Goal: Information Seeking & Learning: Learn about a topic

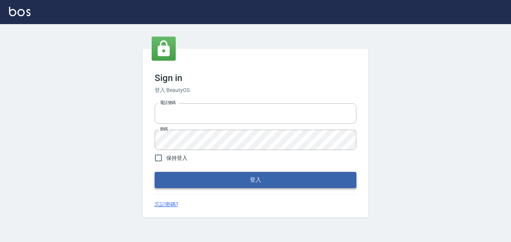
type input "0911903627"
click at [290, 176] on button "登入" at bounding box center [256, 180] width 202 height 16
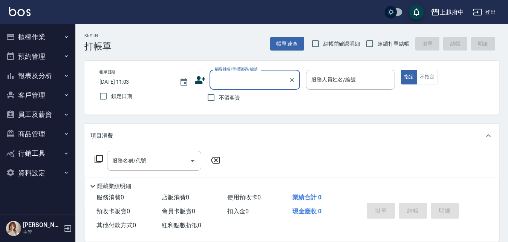
click at [35, 35] on button "櫃檯作業" at bounding box center [37, 37] width 69 height 20
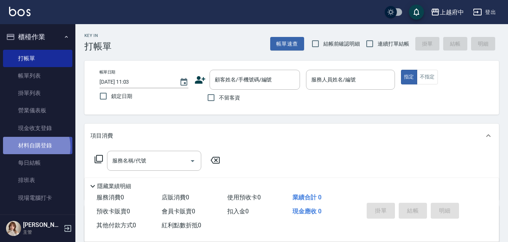
click at [31, 147] on link "材料自購登錄" at bounding box center [37, 145] width 69 height 17
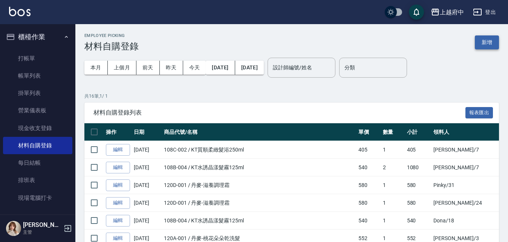
click at [483, 44] on button "新增" at bounding box center [487, 42] width 24 height 14
click at [136, 67] on button "上個月" at bounding box center [122, 68] width 29 height 14
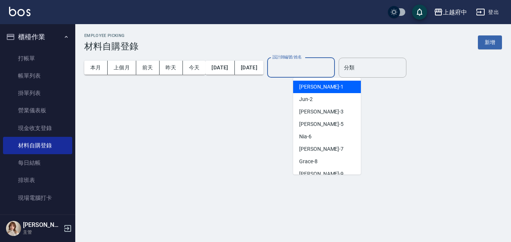
click at [322, 70] on input "設計師編號/姓名" at bounding box center [301, 67] width 61 height 13
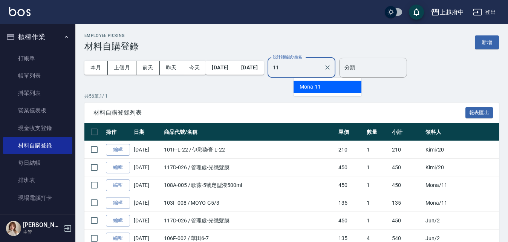
click at [320, 90] on span "Mona -11" at bounding box center [309, 87] width 21 height 8
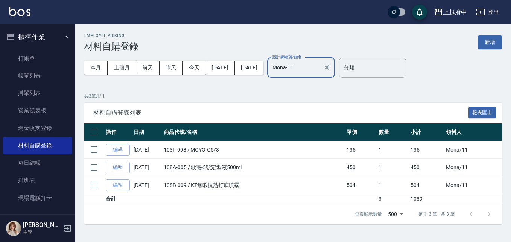
type input "Mona-11"
click at [289, 93] on p "共 3 筆, 1 / 1" at bounding box center [293, 96] width 418 height 7
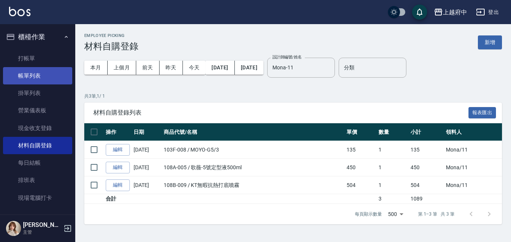
click at [22, 73] on link "帳單列表" at bounding box center [37, 75] width 69 height 17
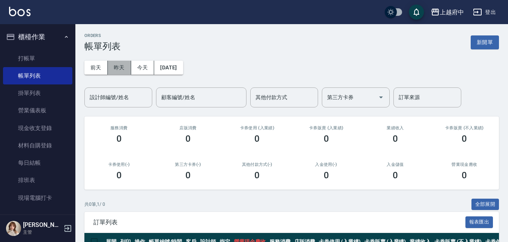
click at [119, 66] on button "昨天" at bounding box center [119, 68] width 23 height 14
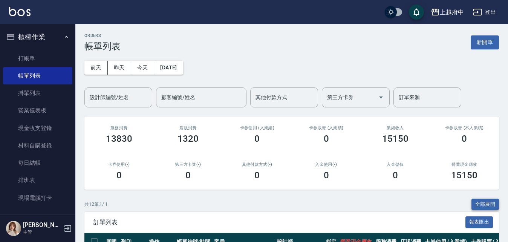
drag, startPoint x: 482, startPoint y: 192, endPoint x: 480, endPoint y: 201, distance: 9.6
click at [480, 201] on button "全部展開" at bounding box center [485, 204] width 28 height 12
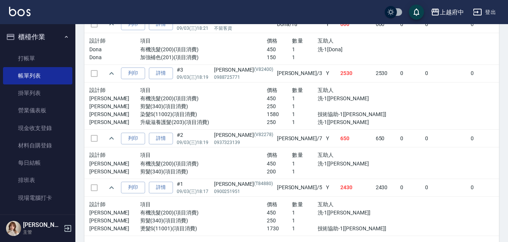
scroll to position [678, 0]
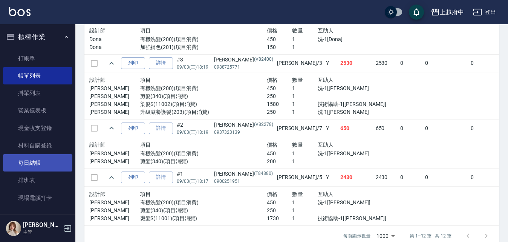
click at [37, 166] on link "每日結帳" at bounding box center [37, 162] width 69 height 17
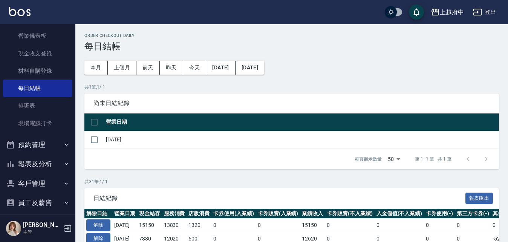
scroll to position [75, 0]
click at [39, 164] on button "報表及分析" at bounding box center [37, 163] width 69 height 20
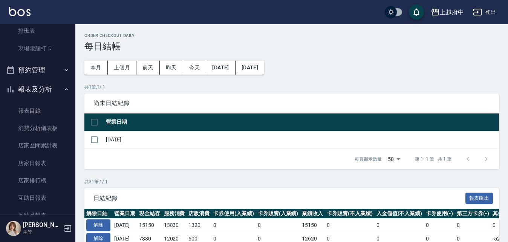
scroll to position [151, 0]
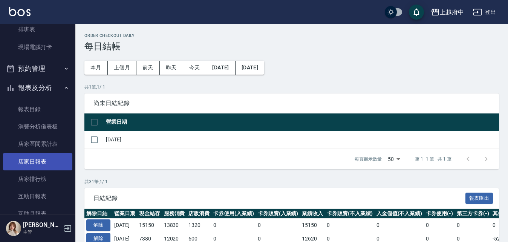
click at [33, 162] on link "店家日報表" at bounding box center [37, 161] width 69 height 17
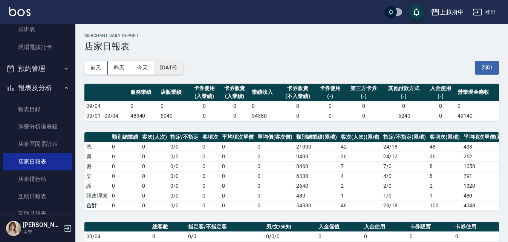
click at [167, 69] on button "[DATE]" at bounding box center [168, 68] width 29 height 14
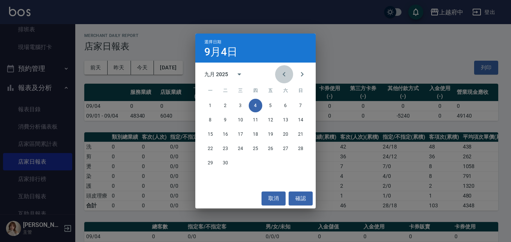
click at [283, 70] on icon "Previous month" at bounding box center [284, 74] width 9 height 9
click at [300, 161] on button "31" at bounding box center [301, 163] width 14 height 14
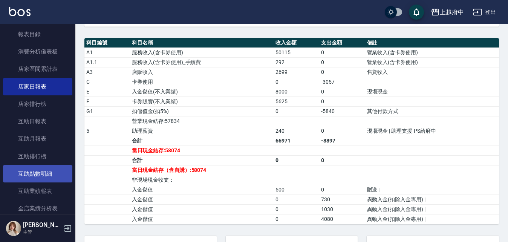
scroll to position [226, 0]
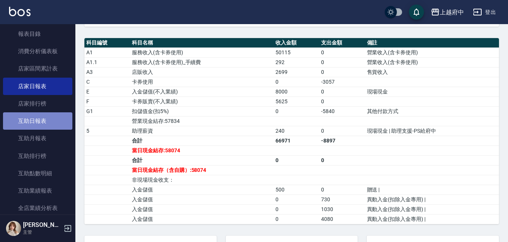
click at [44, 119] on link "互助日報表" at bounding box center [37, 120] width 69 height 17
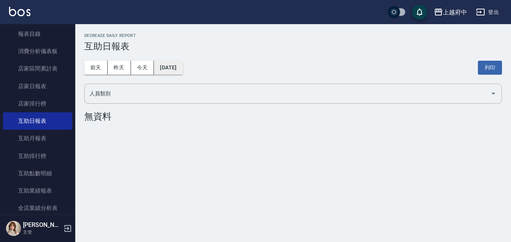
click at [171, 63] on button "[DATE]" at bounding box center [168, 68] width 29 height 14
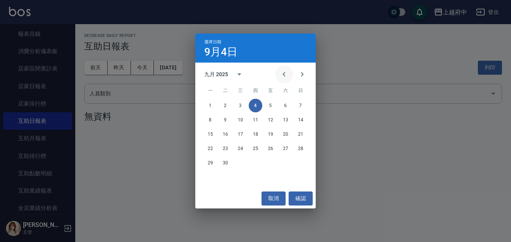
click at [284, 72] on icon "Previous month" at bounding box center [284, 74] width 9 height 9
click at [302, 163] on button "31" at bounding box center [301, 163] width 14 height 14
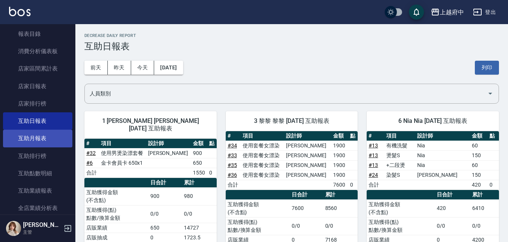
click at [45, 132] on link "互助月報表" at bounding box center [37, 138] width 69 height 17
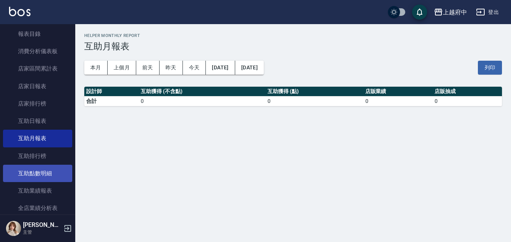
click at [61, 171] on link "互助點數明細" at bounding box center [37, 173] width 69 height 17
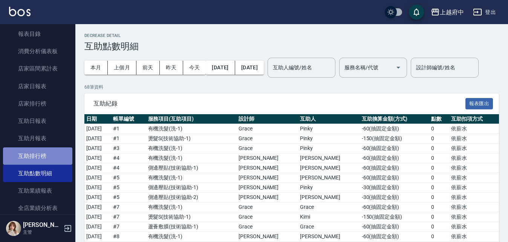
click at [44, 150] on link "互助排行榜" at bounding box center [37, 155] width 69 height 17
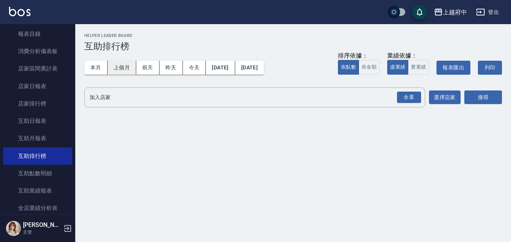
click at [126, 71] on button "上個月" at bounding box center [122, 68] width 29 height 14
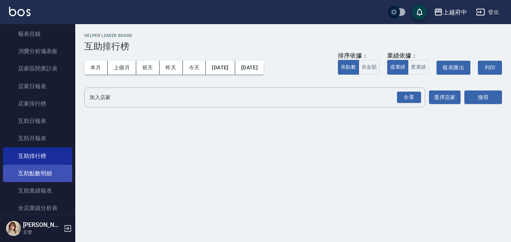
click at [30, 172] on link "互助點數明細" at bounding box center [37, 173] width 69 height 17
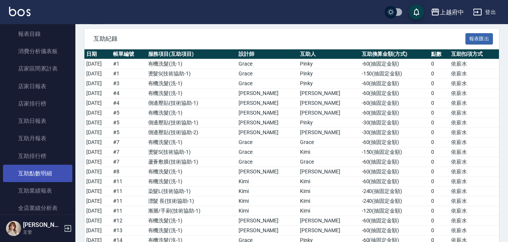
scroll to position [75, 0]
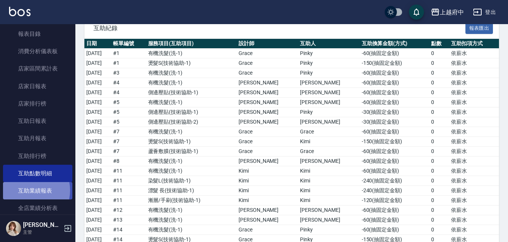
click at [27, 190] on link "互助業績報表" at bounding box center [37, 190] width 69 height 17
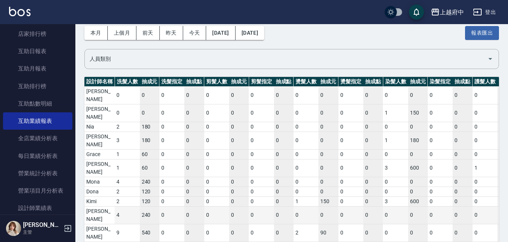
scroll to position [301, 0]
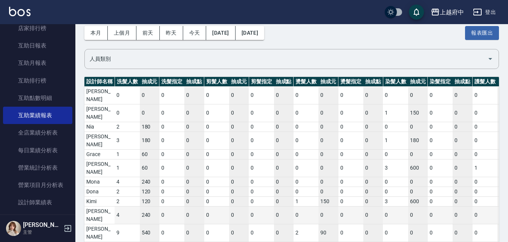
click at [146, 206] on td "240" at bounding box center [150, 215] width 20 height 18
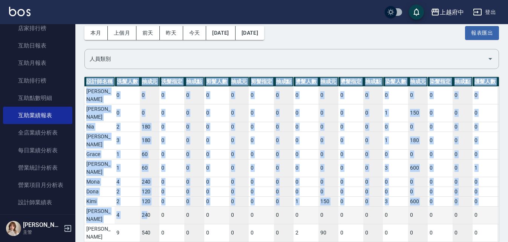
drag, startPoint x: 147, startPoint y: 180, endPoint x: 153, endPoint y: 179, distance: 6.8
click at [148, 223] on div "設計師名稱 洗髮人數 抽成元 洗髮指定 抽成點 剪髮人數 抽成元 剪髮指定 抽成點 燙髮人數 抽成元 燙髮指定 抽成點 染髮人數 抽成元 染髮指定 抽成點 護…" at bounding box center [291, 182] width 414 height 210
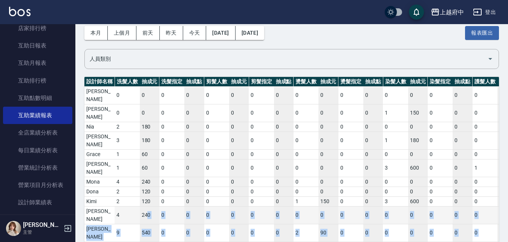
click at [156, 206] on td "240" at bounding box center [150, 215] width 20 height 18
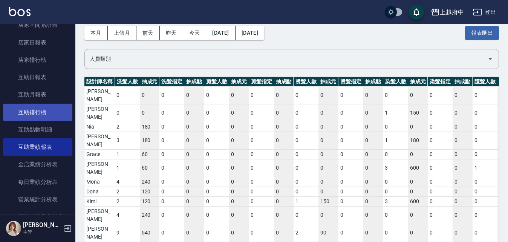
scroll to position [264, 0]
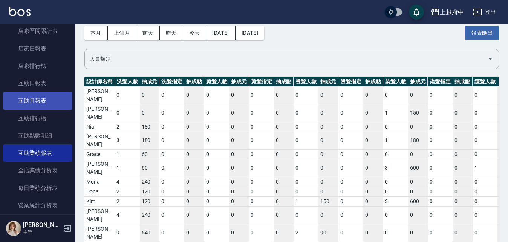
click at [54, 104] on link "互助月報表" at bounding box center [37, 100] width 69 height 17
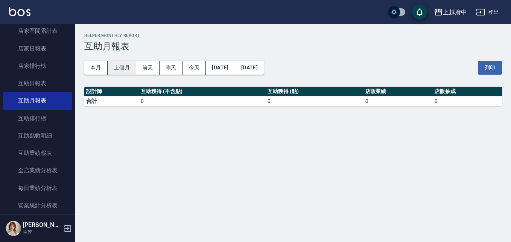
click at [118, 69] on button "上個月" at bounding box center [122, 68] width 29 height 14
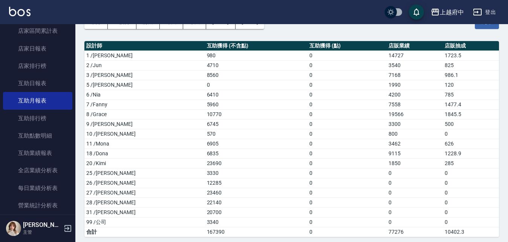
scroll to position [50, 0]
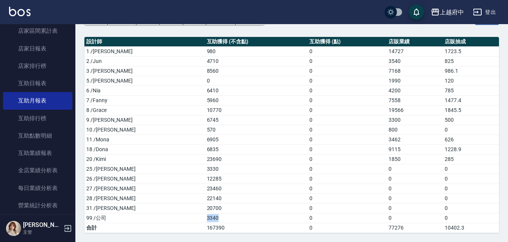
drag, startPoint x: 184, startPoint y: 213, endPoint x: 157, endPoint y: 219, distance: 27.9
click at [157, 219] on tr "99 /公司 3340 0 0 0" at bounding box center [291, 218] width 414 height 10
